Goal: Information Seeking & Learning: Learn about a topic

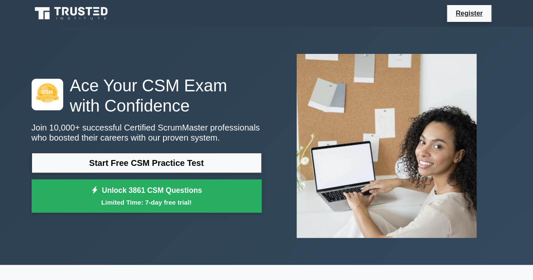
click at [166, 163] on link "Start Free CSM Practice Test" at bounding box center [147, 163] width 230 height 20
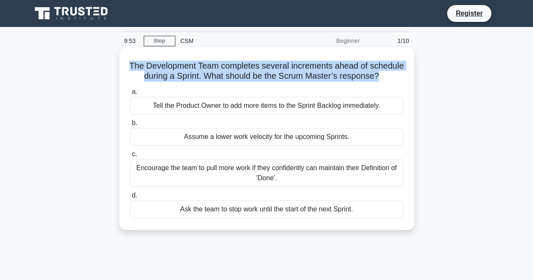
drag, startPoint x: 147, startPoint y: 65, endPoint x: 410, endPoint y: 75, distance: 264.0
click at [410, 75] on div "The Development Team completes several increments ahead of schedule during a Sp…" at bounding box center [267, 139] width 288 height 176
copy h5 "The Development Team completes several increments ahead of schedule during a Sp…"
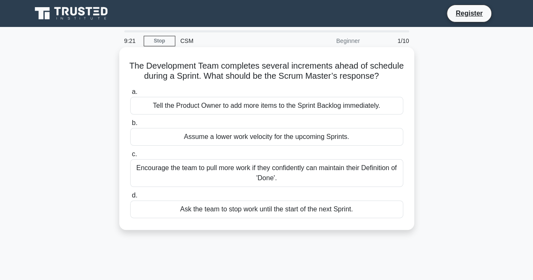
click at [403, 93] on div "The Development Team completes several increments ahead of schedule during a Sp…" at bounding box center [267, 139] width 288 height 176
click at [271, 179] on div "Encourage the team to pull more work if they confidently can maintain their Def…" at bounding box center [266, 173] width 273 height 28
click at [130, 157] on input "c. Encourage the team to pull more work if they confidently can maintain their …" at bounding box center [130, 154] width 0 height 5
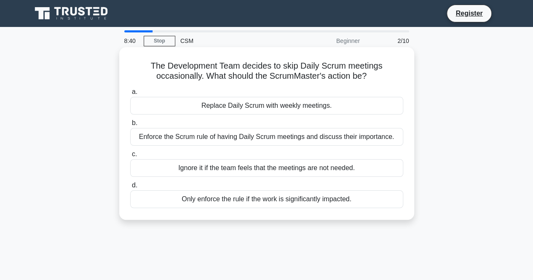
click at [175, 139] on div "Enforce the Scrum rule of having Daily Scrum meetings and discuss their importa…" at bounding box center [266, 137] width 273 height 18
click at [130, 126] on input "b. Enforce the Scrum rule of having Daily Scrum meetings and discuss their impo…" at bounding box center [130, 123] width 0 height 5
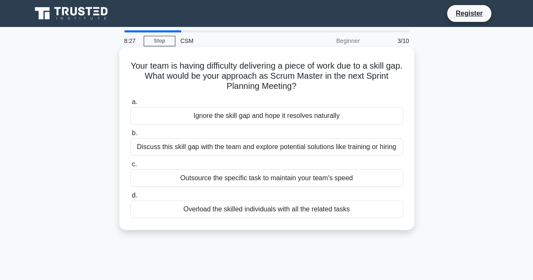
click at [184, 145] on div "Discuss this skill gap with the team and explore potential solutions like train…" at bounding box center [266, 147] width 273 height 18
click at [130, 136] on input "b. Discuss this skill gap with the team and explore potential solutions like tr…" at bounding box center [130, 133] width 0 height 5
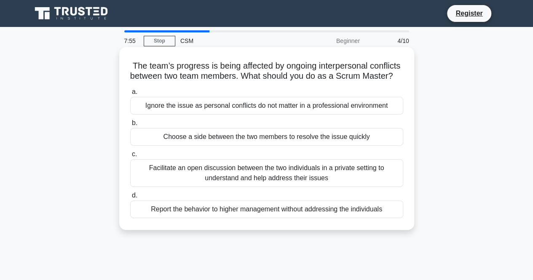
click at [206, 175] on div "Facilitate an open discussion between the two individuals in a private setting …" at bounding box center [266, 173] width 273 height 28
click at [130, 157] on input "c. Facilitate an open discussion between the two individuals in a private setti…" at bounding box center [130, 154] width 0 height 5
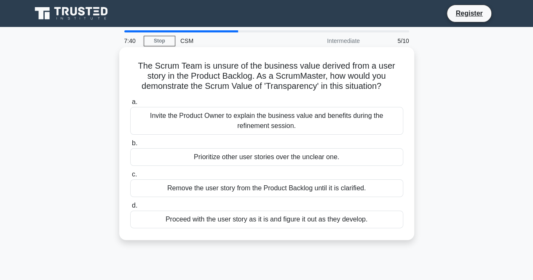
click at [241, 119] on div "Invite the Product Owner to explain the business value and benefits during the …" at bounding box center [266, 121] width 273 height 28
click at [130, 105] on input "a. Invite the Product Owner to explain the business value and benefits during t…" at bounding box center [130, 101] width 0 height 5
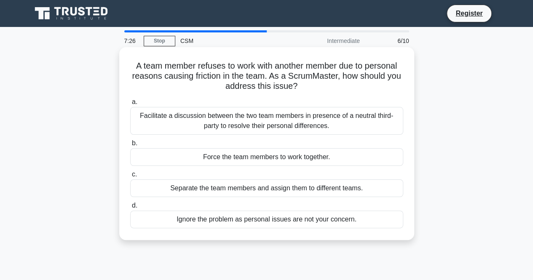
click at [179, 116] on div "Facilitate a discussion between the two team members in presence of a neutral t…" at bounding box center [266, 121] width 273 height 28
click at [130, 105] on input "a. Facilitate a discussion between the two team members in presence of a neutra…" at bounding box center [130, 101] width 0 height 5
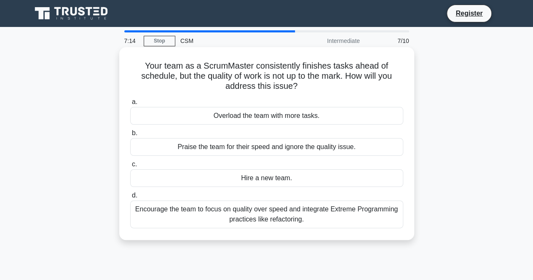
click at [238, 220] on div "Encourage the team to focus on quality over speed and integrate Extreme Program…" at bounding box center [266, 215] width 273 height 28
click at [130, 198] on input "d. Encourage the team to focus on quality over speed and integrate Extreme Prog…" at bounding box center [130, 195] width 0 height 5
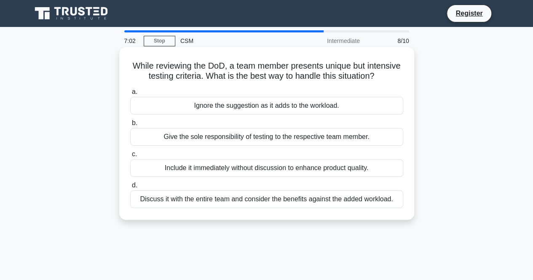
click at [202, 208] on div "Discuss it with the entire team and consider the benefits against the added wor…" at bounding box center [266, 199] width 273 height 18
click at [130, 188] on input "d. Discuss it with the entire team and consider the benefits against the added …" at bounding box center [130, 185] width 0 height 5
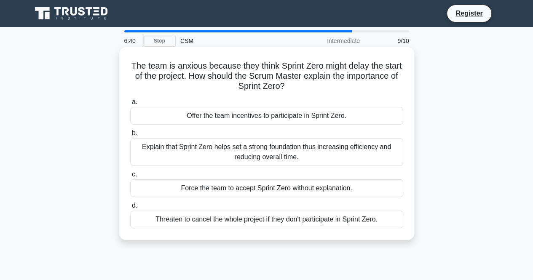
click at [206, 149] on div "Explain that Sprint Zero helps set a strong foundation thus increasing efficien…" at bounding box center [266, 152] width 273 height 28
click at [130, 136] on input "b. Explain that Sprint Zero helps set a strong foundation thus increasing effic…" at bounding box center [130, 133] width 0 height 5
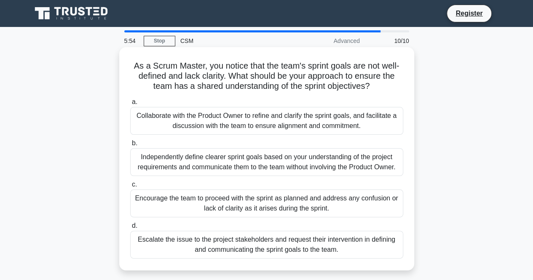
click at [259, 122] on div "Collaborate with the Product Owner to refine and clarify the sprint goals, and …" at bounding box center [266, 121] width 273 height 28
click at [130, 105] on input "a. Collaborate with the Product Owner to refine and clarify the sprint goals, a…" at bounding box center [130, 101] width 0 height 5
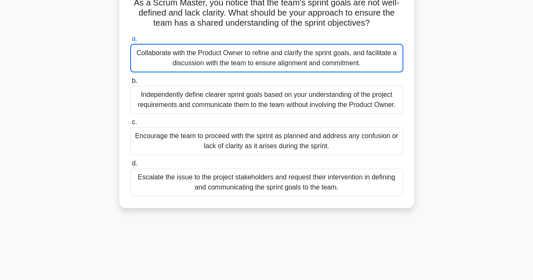
scroll to position [23, 0]
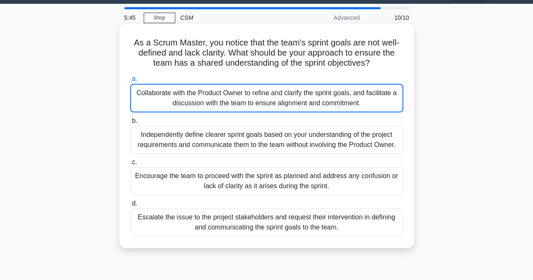
click at [317, 99] on div "Collaborate with the Product Owner to refine and clarify the sprint goals, and …" at bounding box center [266, 98] width 273 height 29
click at [130, 82] on input "a. Collaborate with the Product Owner to refine and clarify the sprint goals, a…" at bounding box center [130, 78] width 0 height 5
click at [317, 99] on div "Collaborate with the Product Owner to refine and clarify the sprint goals, and …" at bounding box center [266, 98] width 273 height 29
click at [130, 82] on input "a. Collaborate with the Product Owner to refine and clarify the sprint goals, a…" at bounding box center [130, 78] width 0 height 5
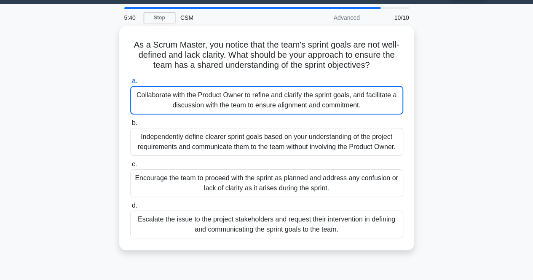
click at [350, 19] on div "Advanced" at bounding box center [328, 17] width 74 height 17
click at [168, 17] on link "Stop" at bounding box center [160, 18] width 32 height 11
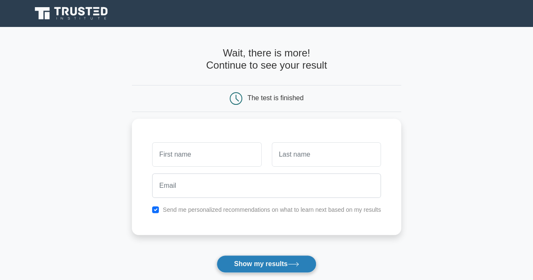
click at [290, 267] on button "Show my results" at bounding box center [266, 264] width 99 height 18
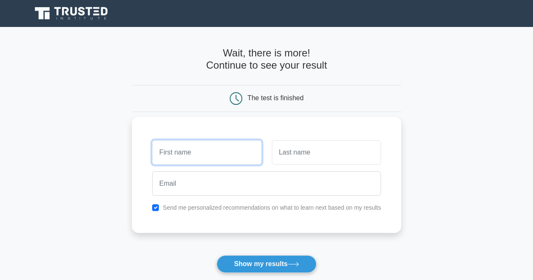
click at [230, 148] on input "text" at bounding box center [206, 152] width 109 height 24
click at [240, 149] on input "text" at bounding box center [206, 152] width 109 height 24
type input "sanket"
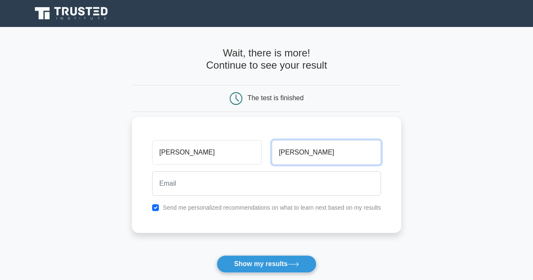
type input "somane"
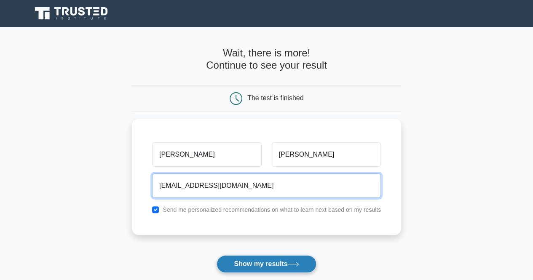
type input "sanketus2007@gmail.com"
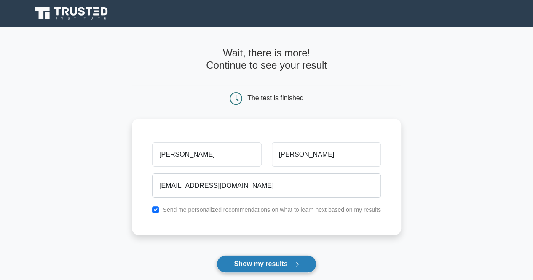
click at [276, 265] on button "Show my results" at bounding box center [266, 264] width 99 height 18
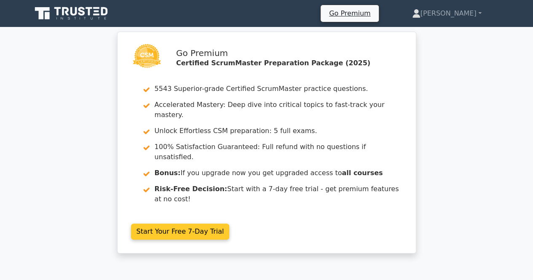
click at [172, 224] on link "Start Your Free 7-Day Trial" at bounding box center [180, 232] width 99 height 16
